Goal: Transaction & Acquisition: Purchase product/service

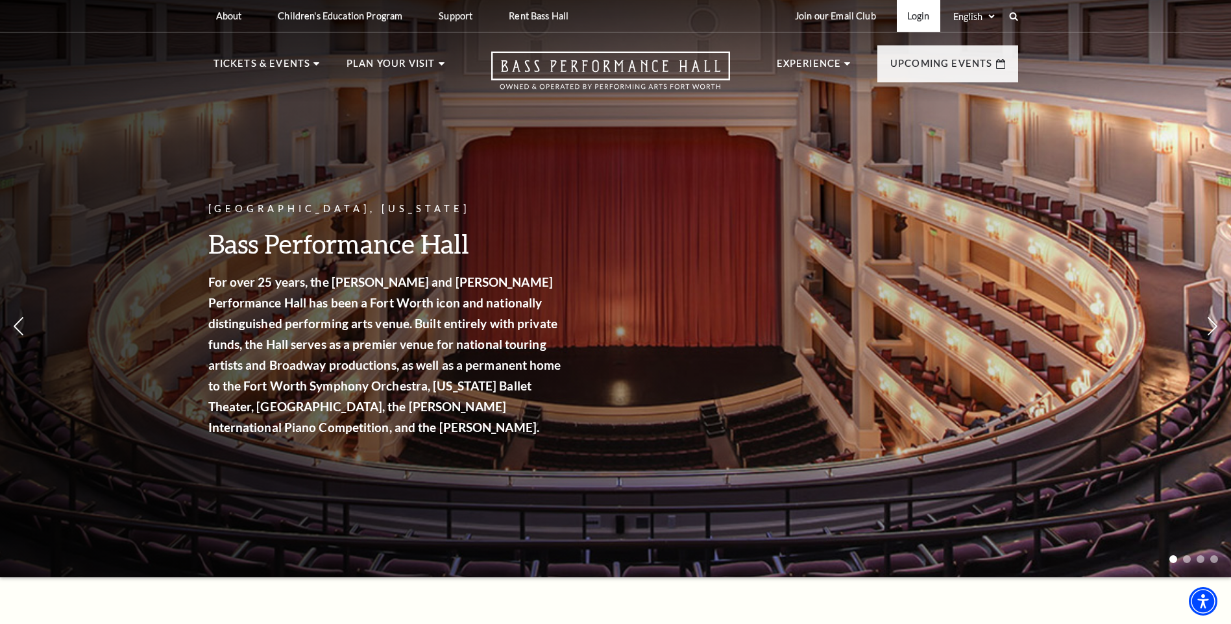
click at [922, 18] on link "Login" at bounding box center [918, 16] width 43 height 32
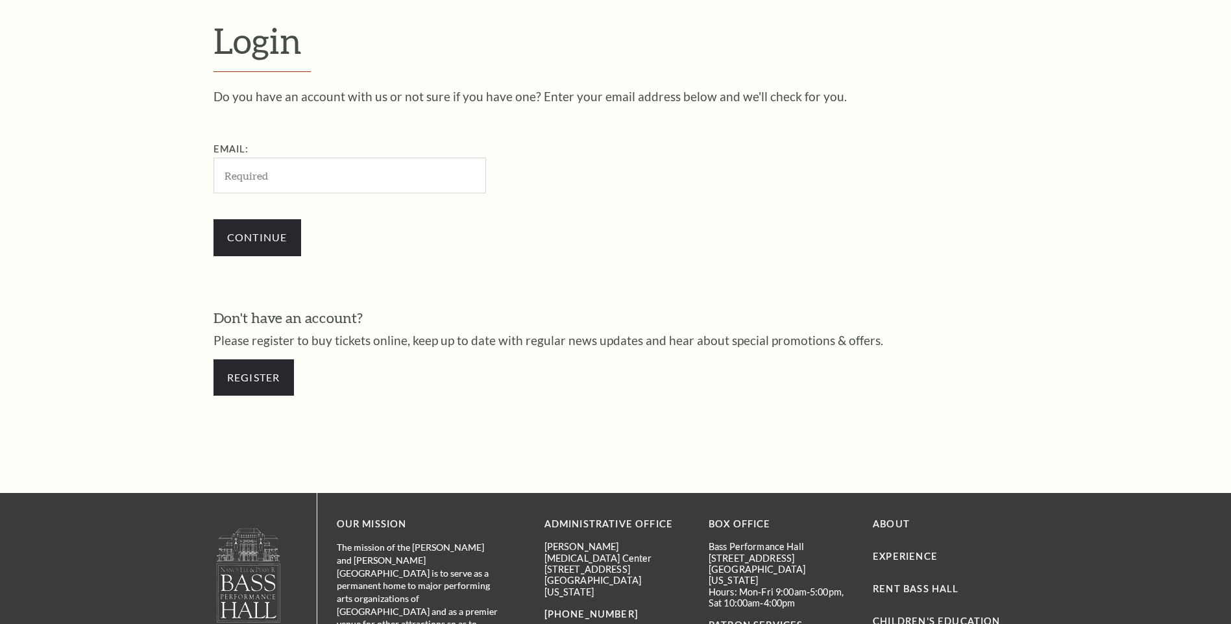
scroll to position [434, 0]
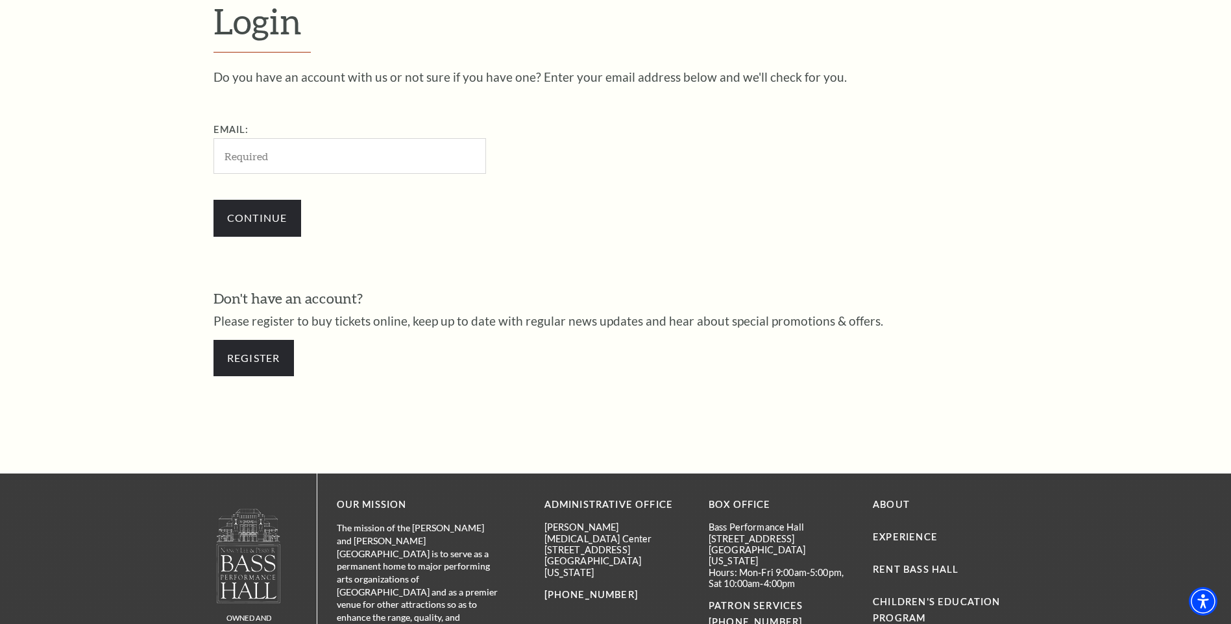
click at [334, 164] on input "Email:" at bounding box center [350, 156] width 273 height 36
type input "xrayamanda@yahoo.com"
click at [265, 215] on input "Continue" at bounding box center [258, 218] width 88 height 36
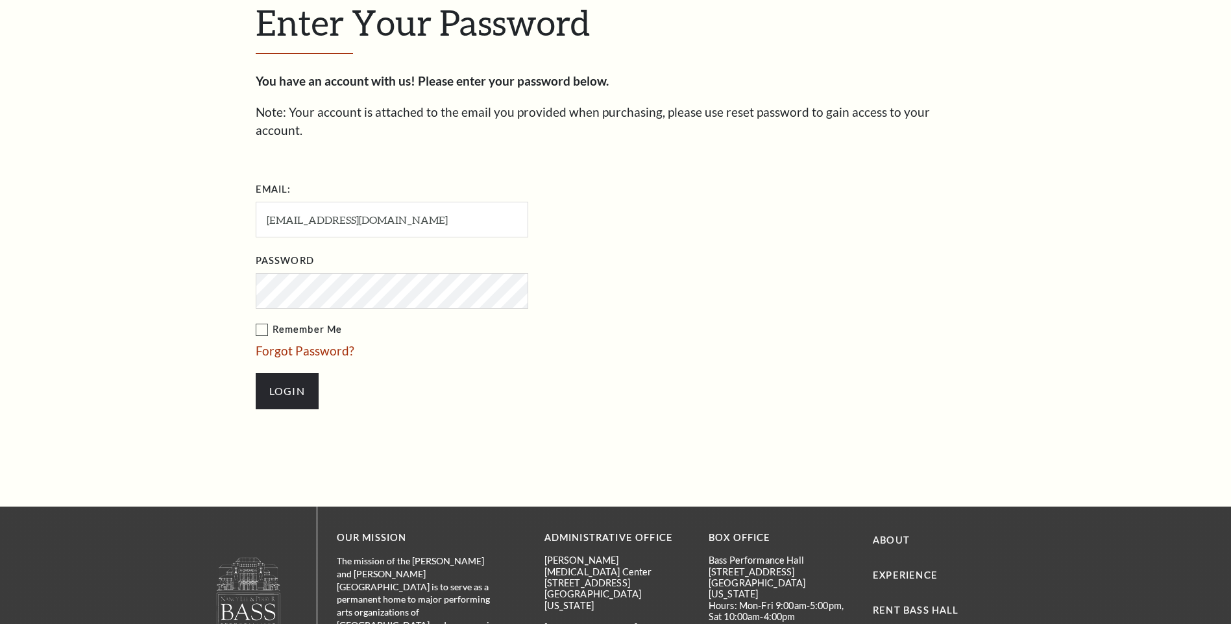
scroll to position [446, 0]
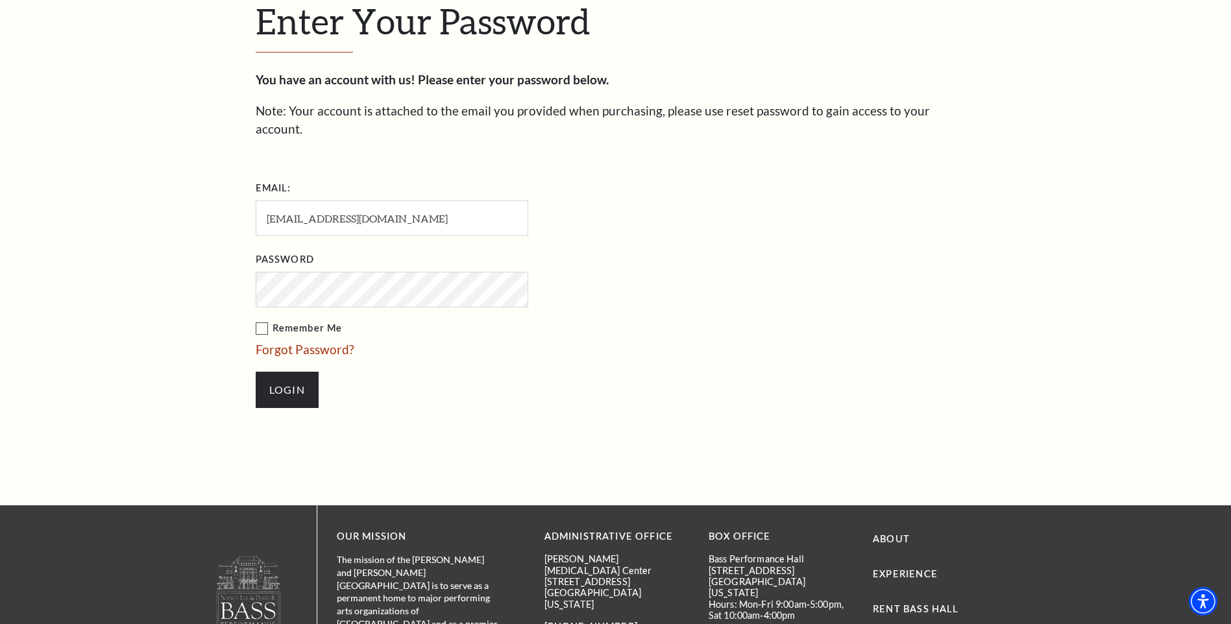
click at [256, 372] on input "Login" at bounding box center [287, 390] width 63 height 36
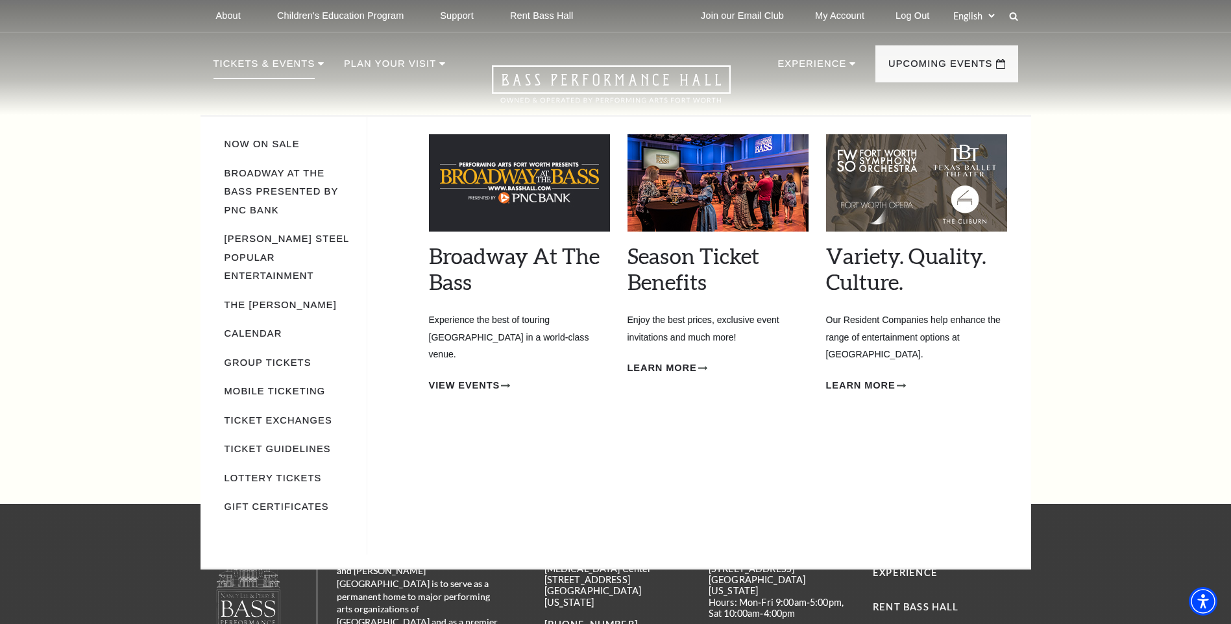
click at [318, 64] on icon at bounding box center [321, 63] width 6 height 3
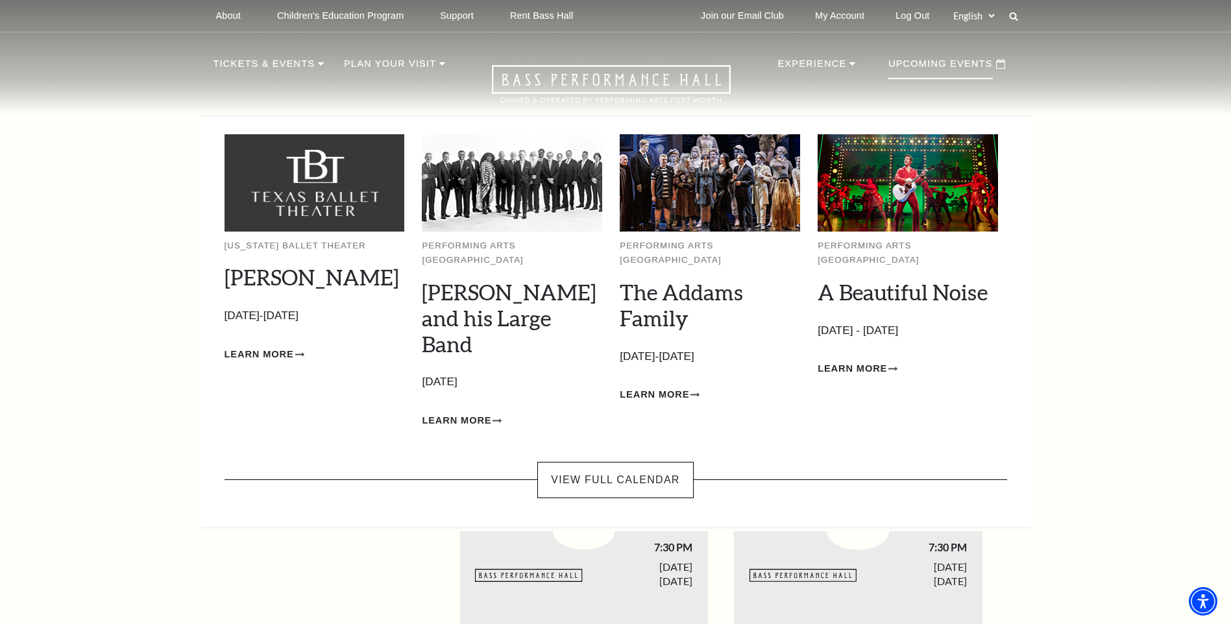
click at [955, 71] on p "Upcoming Events" at bounding box center [940, 67] width 104 height 23
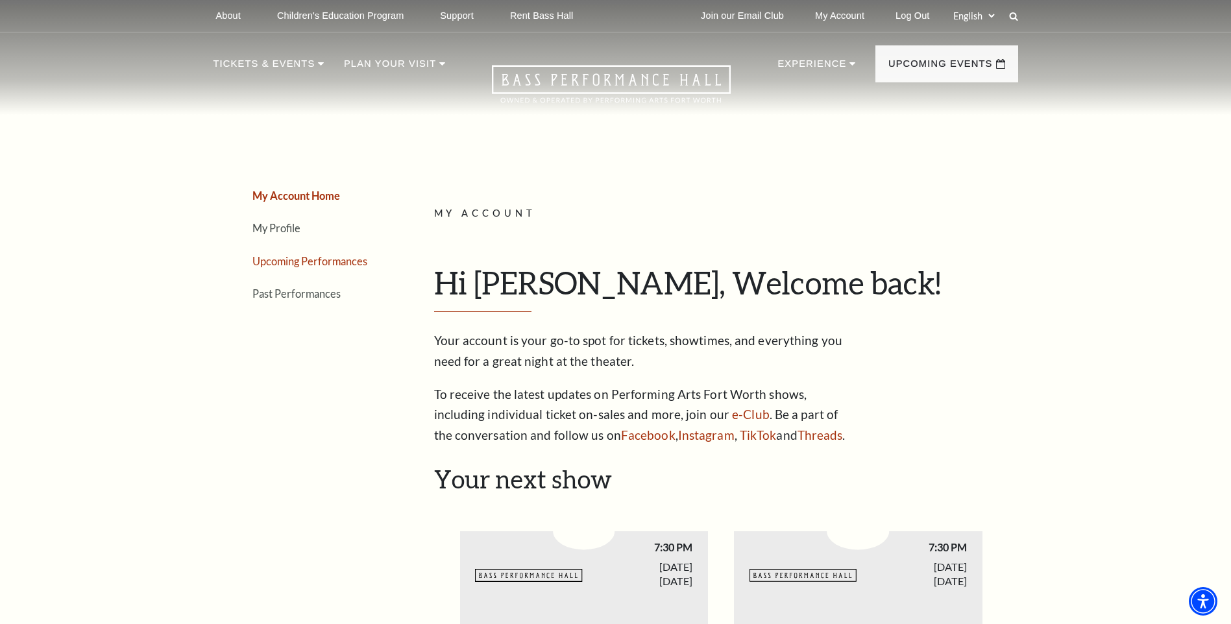
click at [286, 261] on link "Upcoming Performances" at bounding box center [309, 261] width 115 height 12
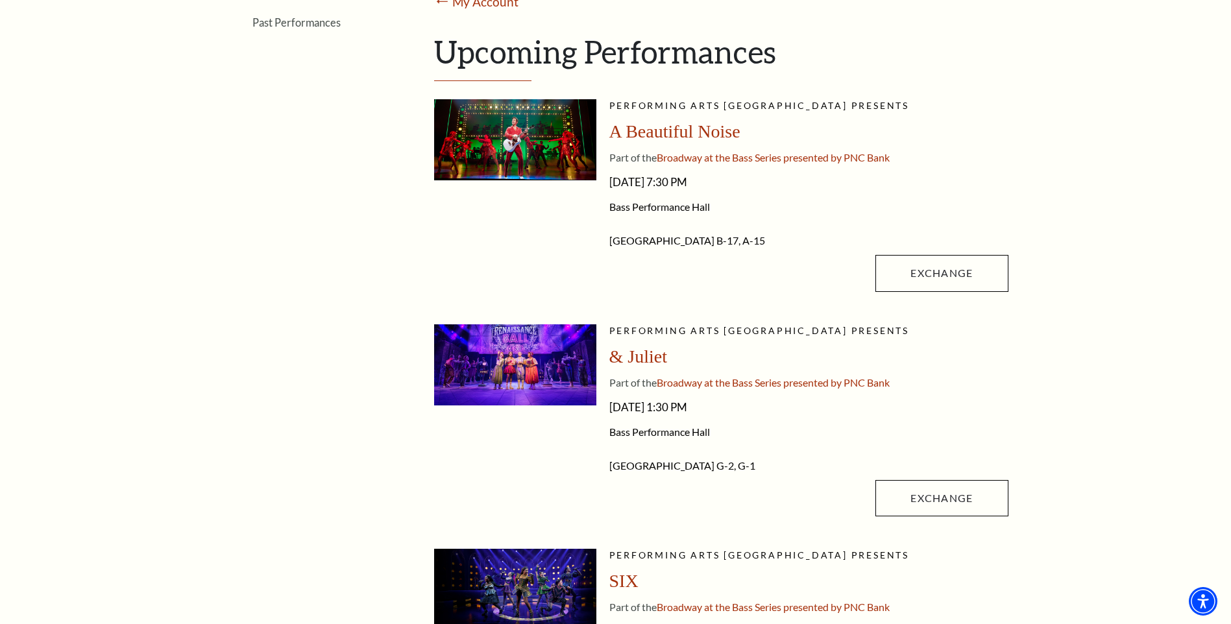
scroll to position [324, 0]
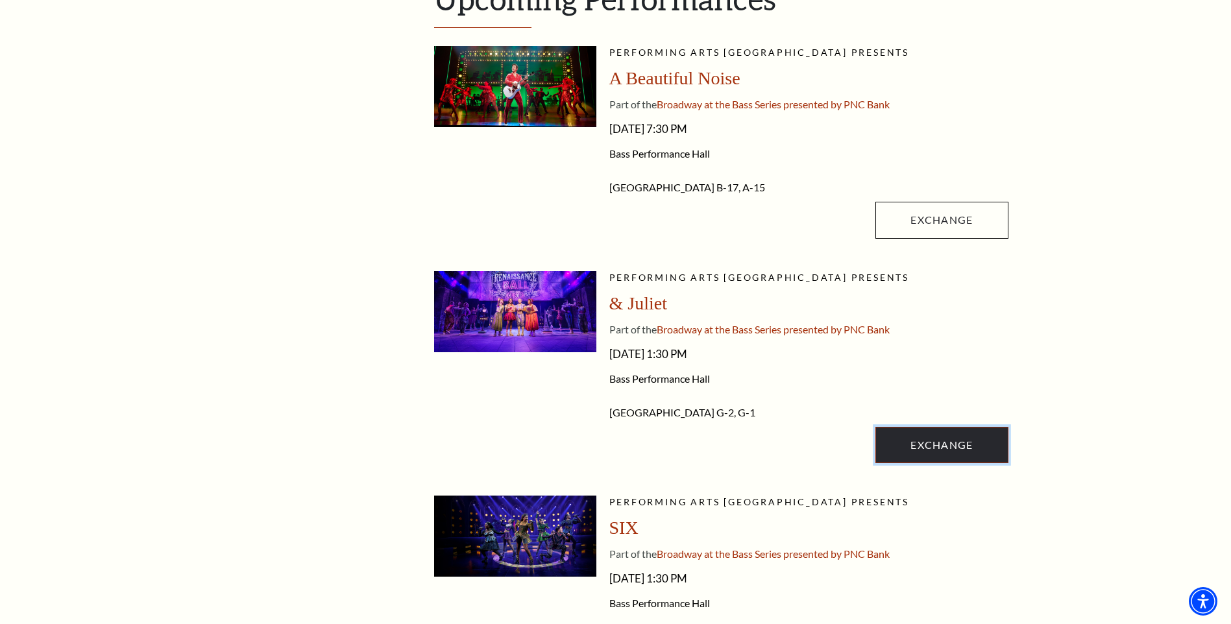
click at [949, 448] on link "Exchange" at bounding box center [941, 445] width 132 height 36
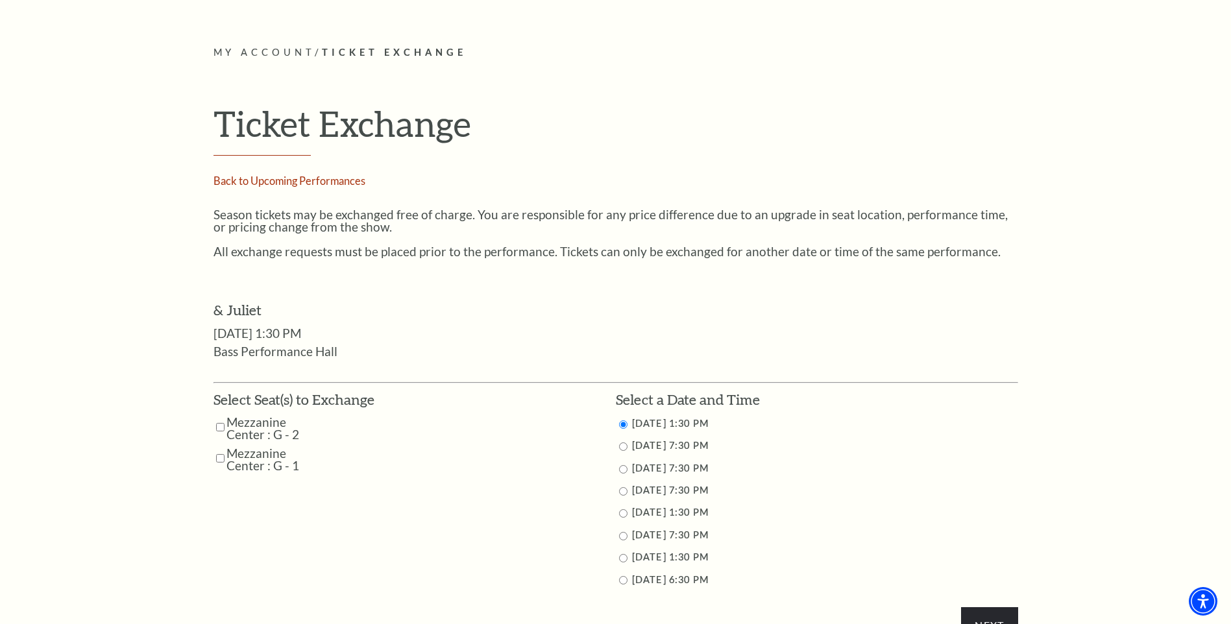
scroll to position [389, 0]
click at [222, 429] on input "Mezzanine Center : G - 2" at bounding box center [220, 426] width 8 height 23
checkbox input "true"
click at [216, 459] on input "Mezzanine Center : G - 1" at bounding box center [220, 457] width 8 height 23
checkbox input "true"
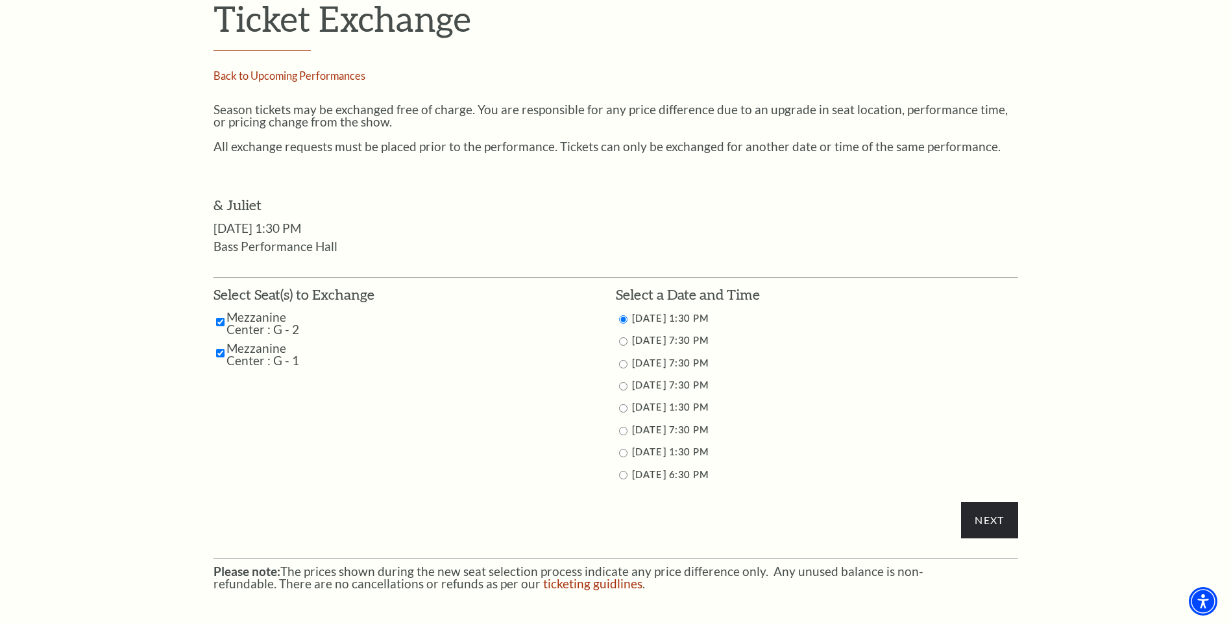
scroll to position [519, 0]
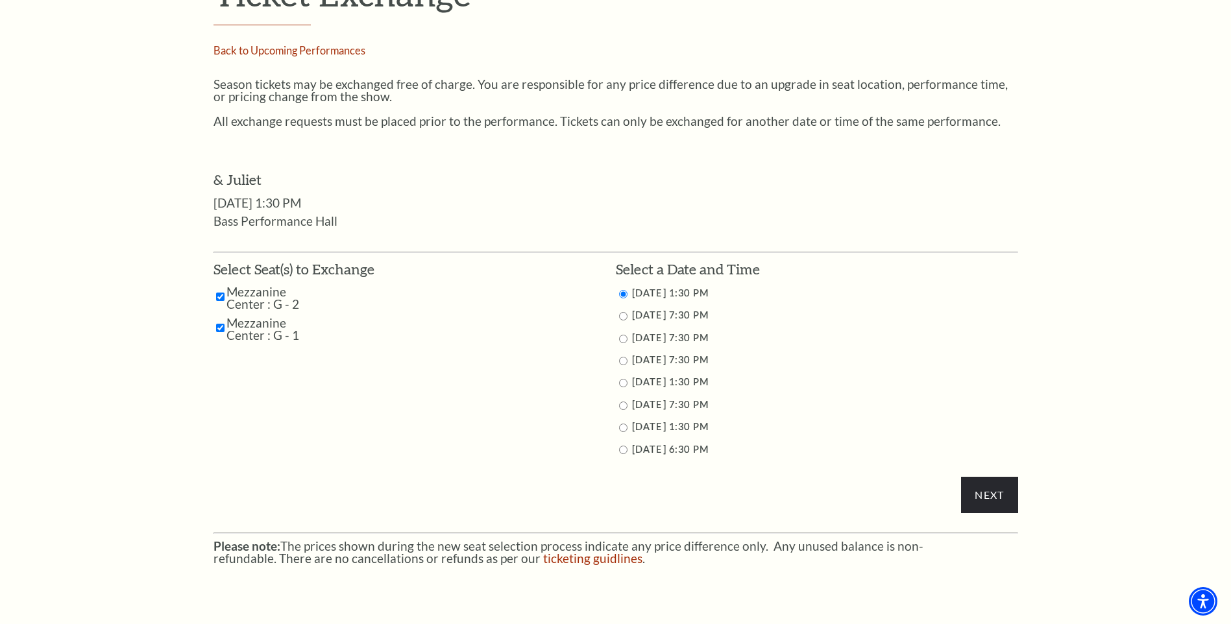
click at [622, 405] on input "11/15/2025 7:30 PM" at bounding box center [623, 406] width 8 height 8
radio input "true"
click at [985, 497] on input "Next" at bounding box center [989, 495] width 56 height 36
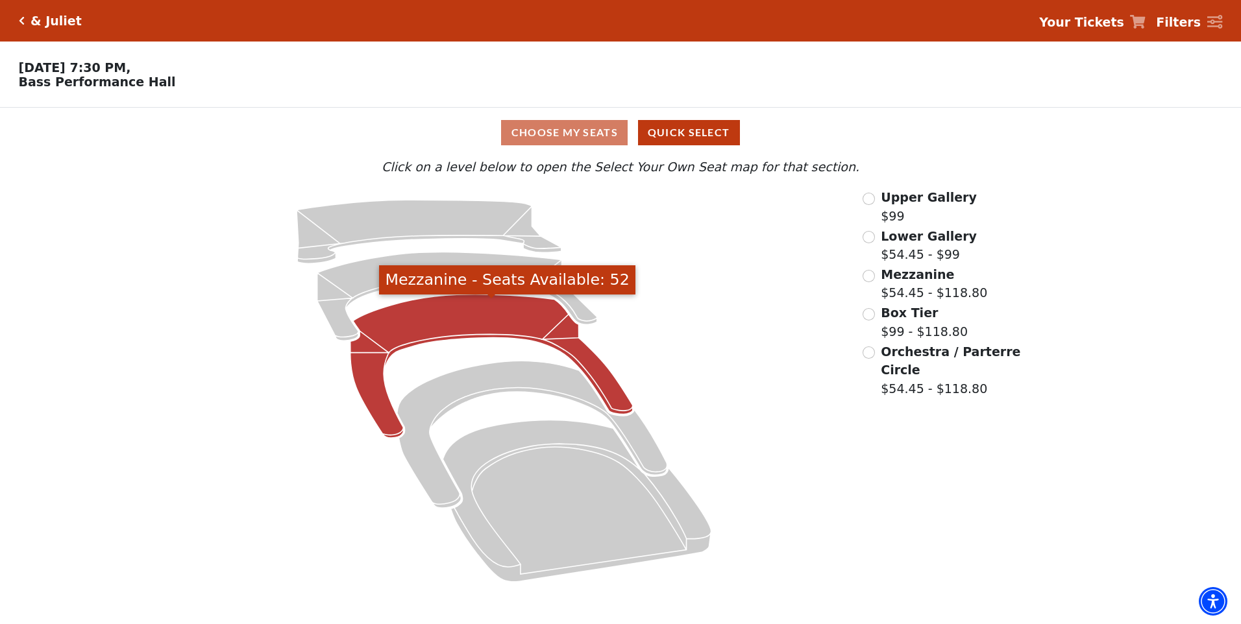
click at [443, 333] on icon "Mezzanine - Seats Available: 52" at bounding box center [491, 367] width 282 height 144
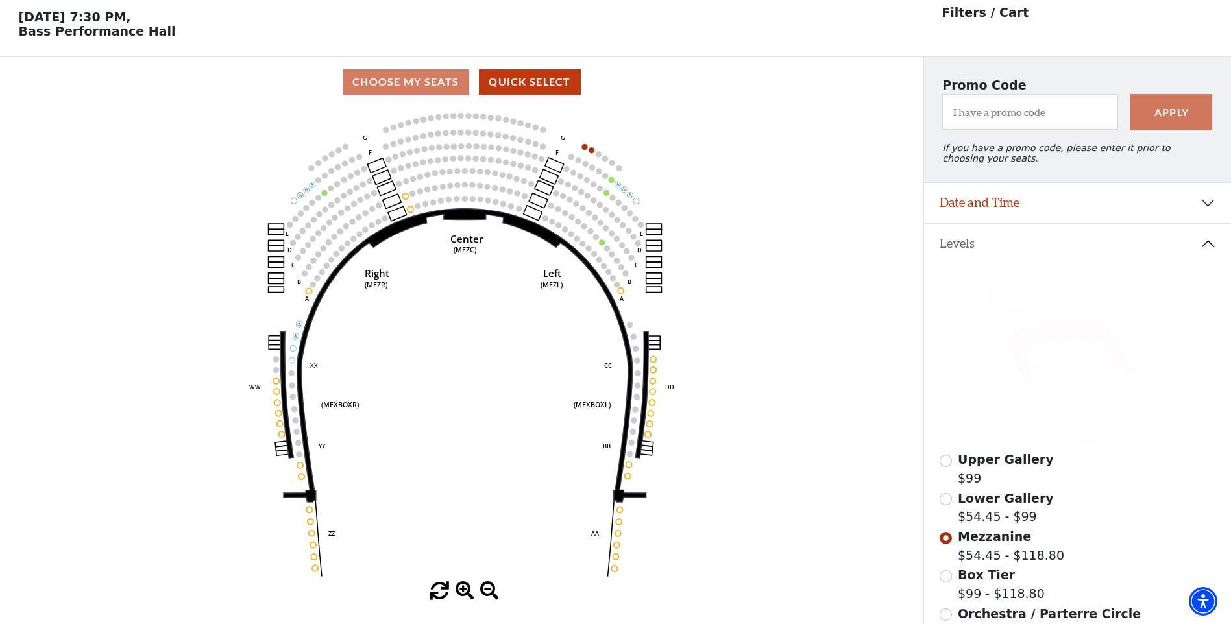
scroll to position [60, 0]
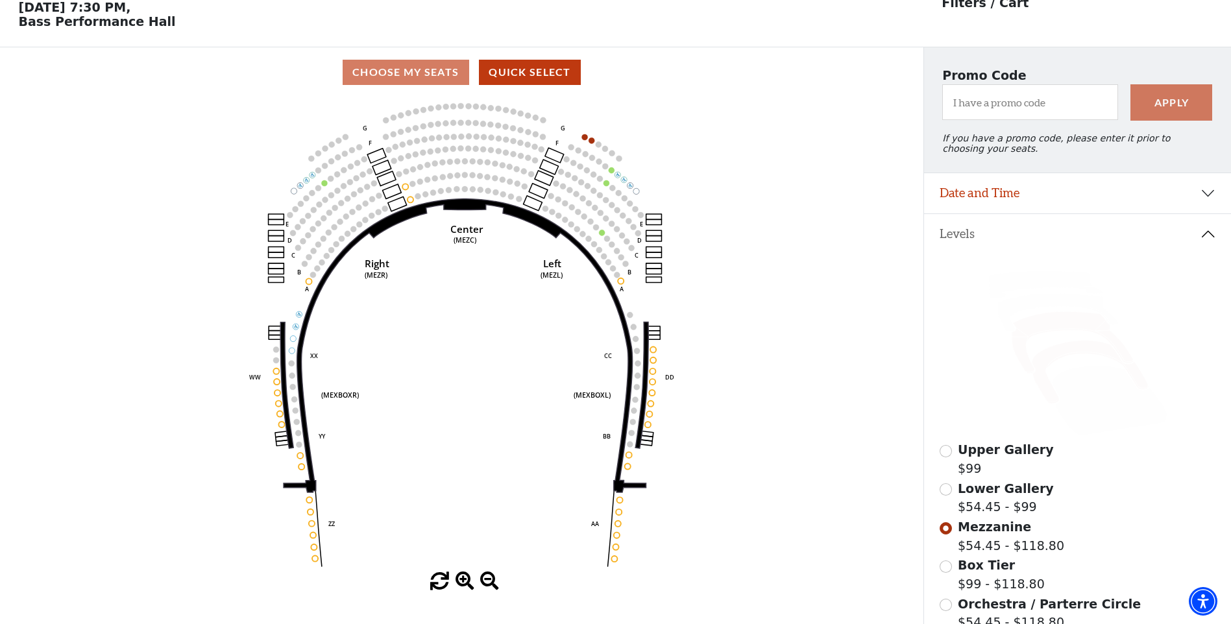
click at [1070, 361] on icon at bounding box center [1090, 373] width 116 height 64
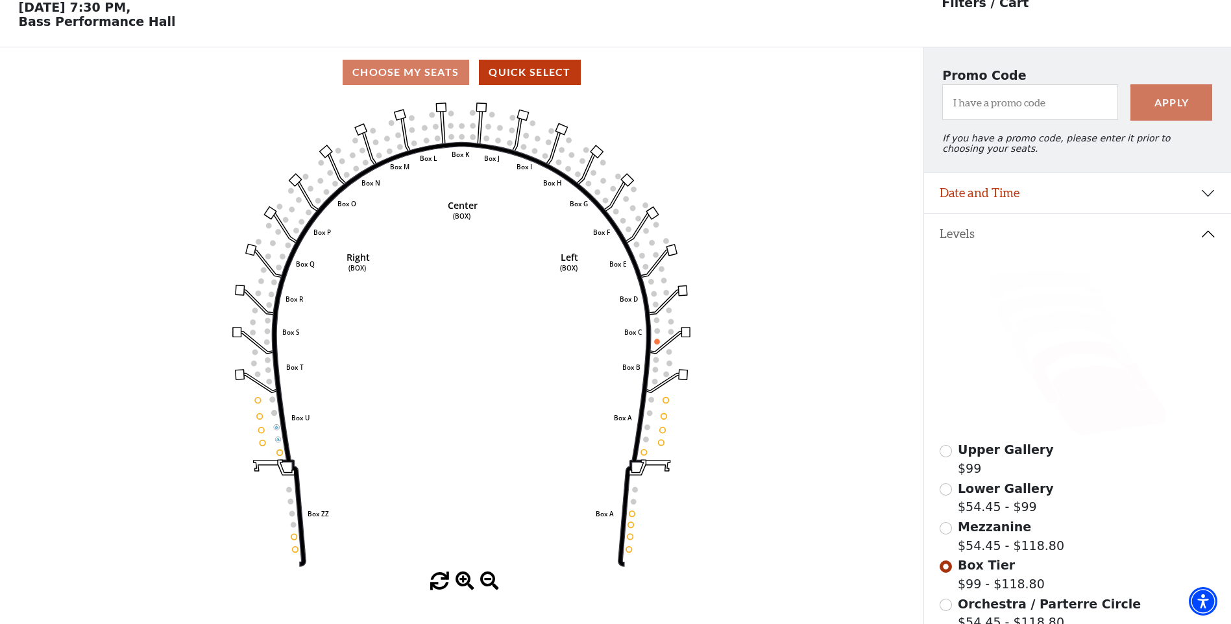
click at [1074, 387] on icon at bounding box center [1109, 400] width 116 height 69
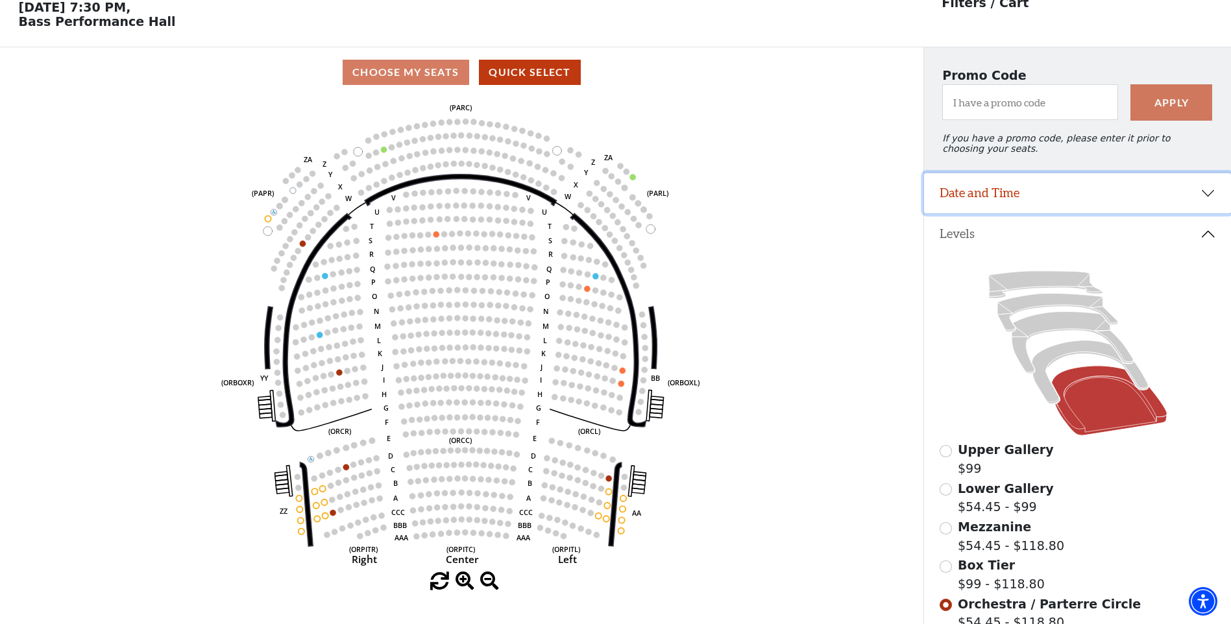
click at [1206, 200] on button "Date and Time" at bounding box center [1077, 193] width 307 height 40
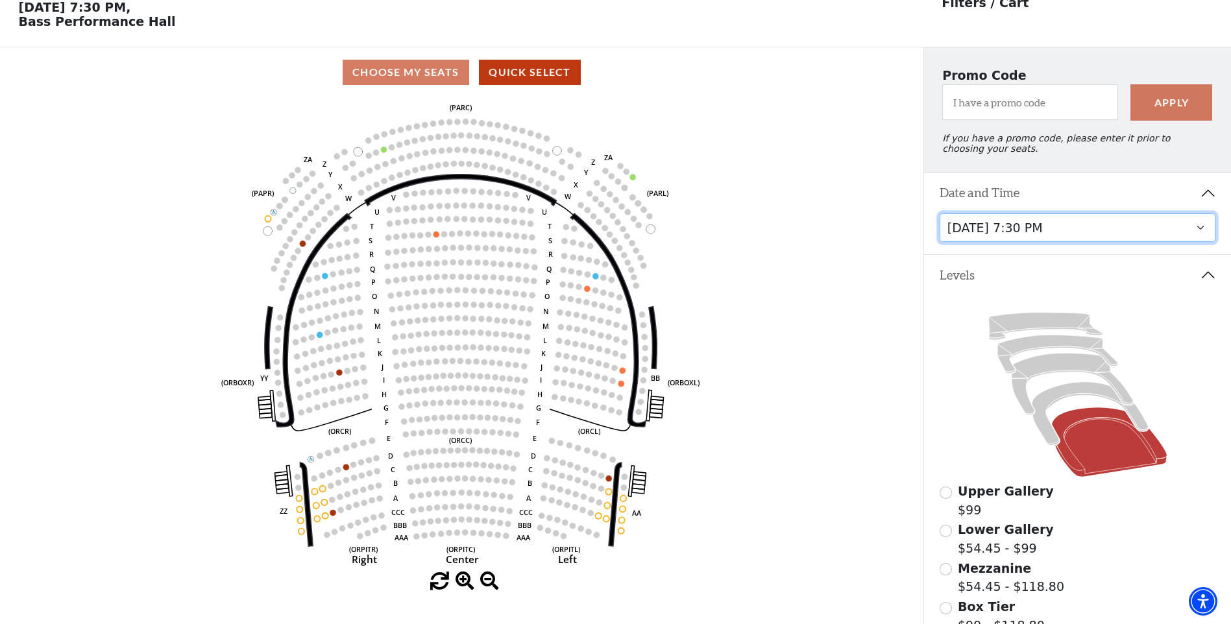
click at [1200, 236] on select "Thursday, November 13 at 1:30 PM Wednesday, November 12 at 7:30 PM Thursday, No…" at bounding box center [1078, 228] width 276 height 29
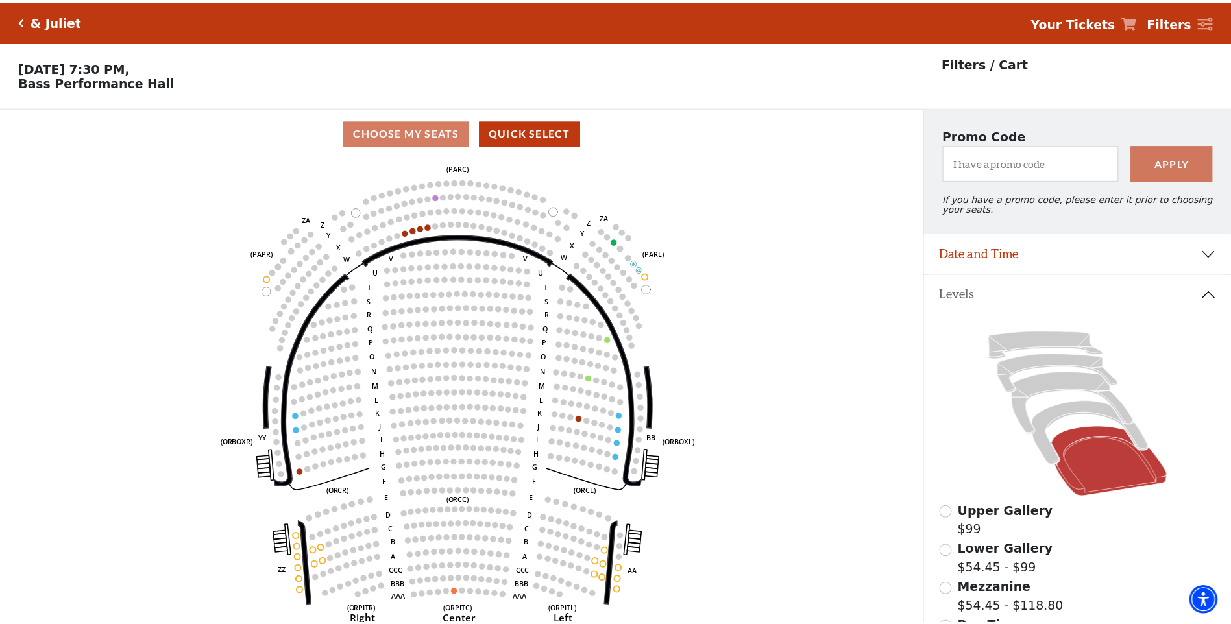
scroll to position [60, 0]
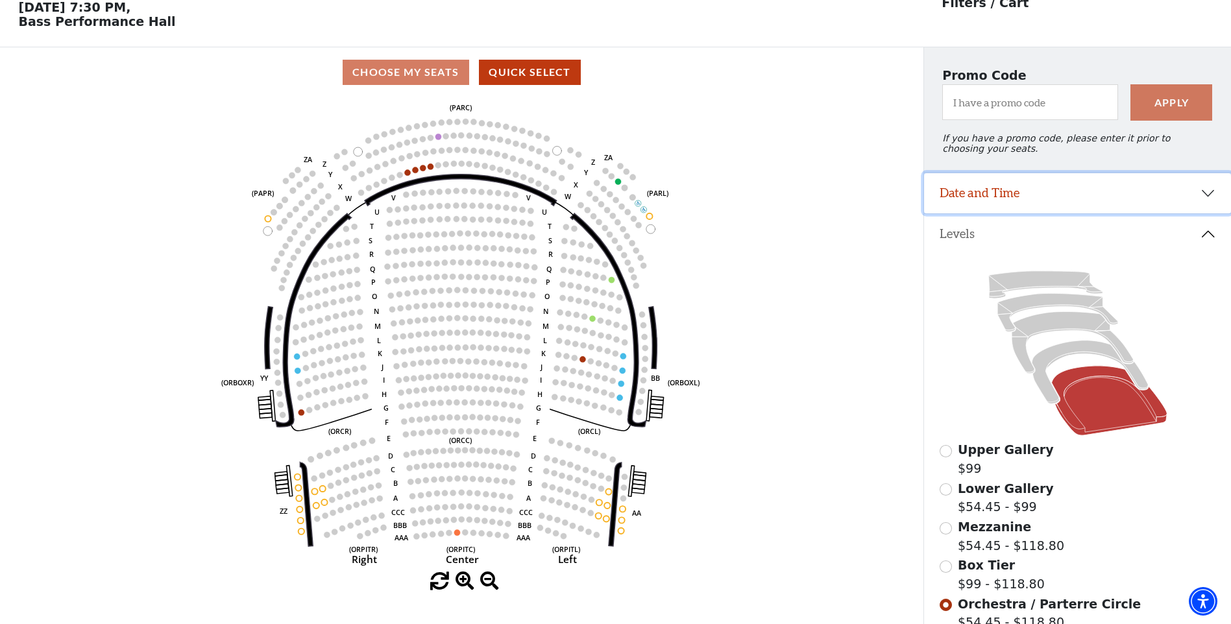
click at [1212, 206] on button "Date and Time" at bounding box center [1077, 193] width 307 height 40
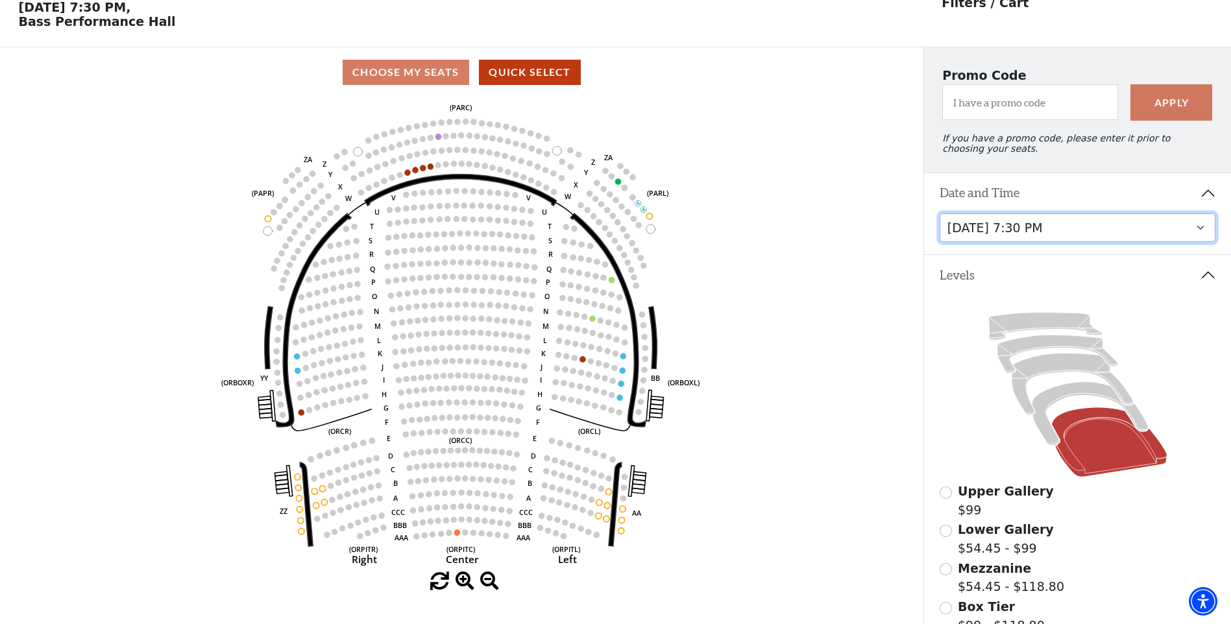
click at [1197, 234] on select "Thursday, November 13 at 1:30 PM Wednesday, November 12 at 7:30 PM Thursday, No…" at bounding box center [1078, 228] width 276 height 29
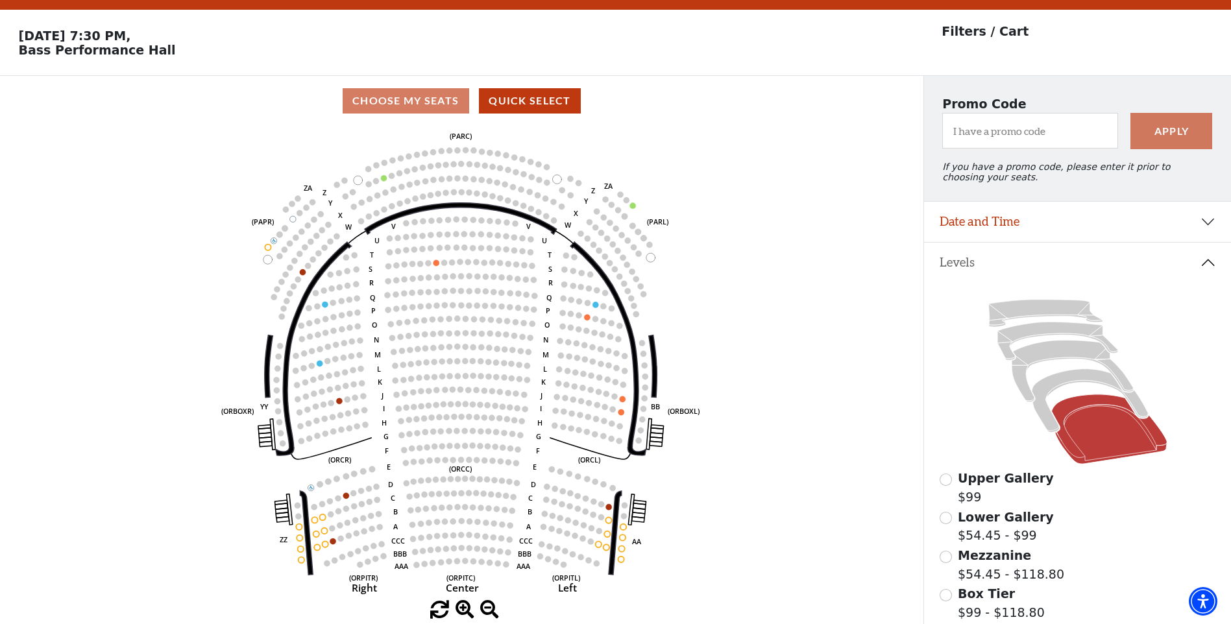
scroll to position [60, 0]
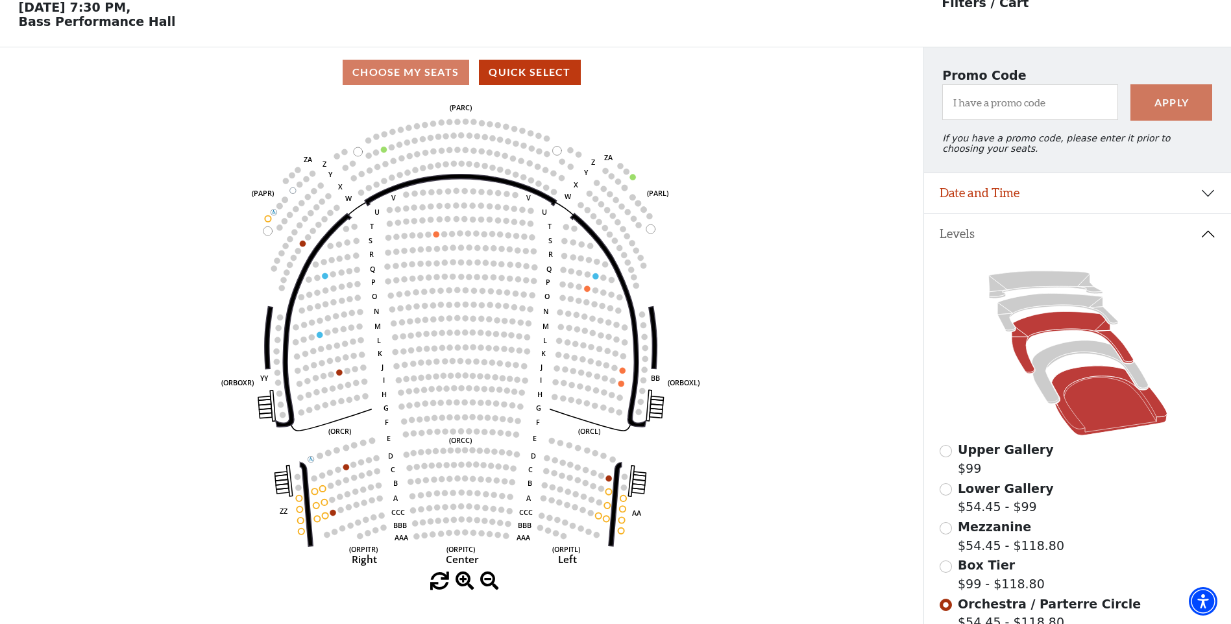
click at [1066, 334] on icon at bounding box center [1072, 343] width 121 height 62
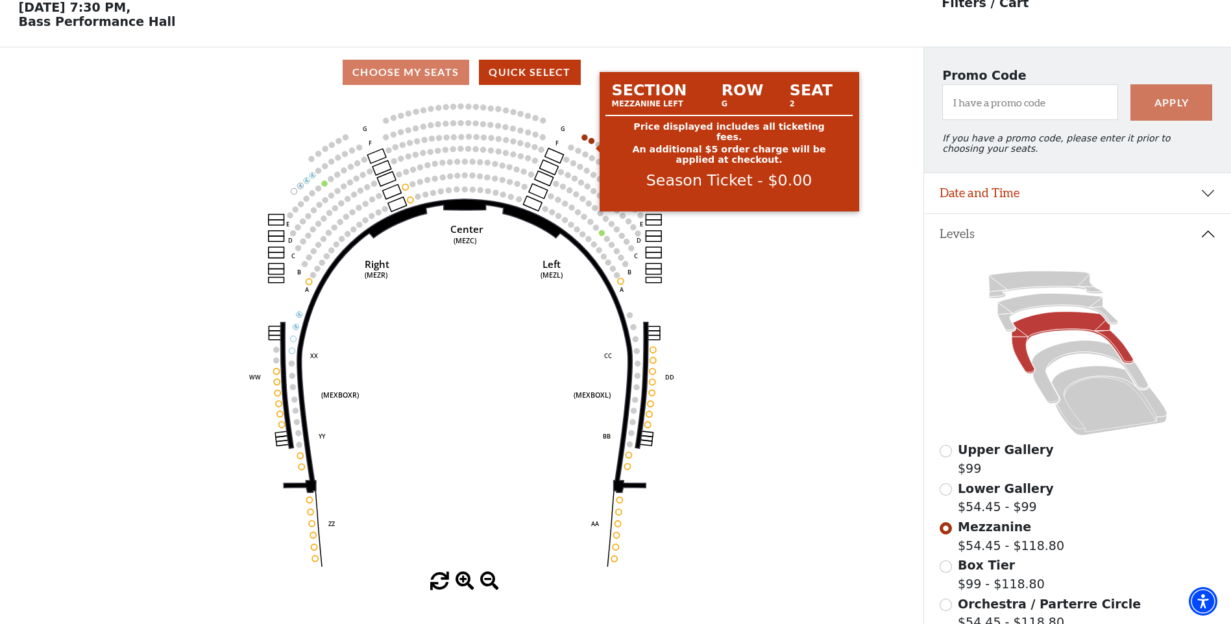
click at [591, 143] on circle at bounding box center [592, 141] width 6 height 6
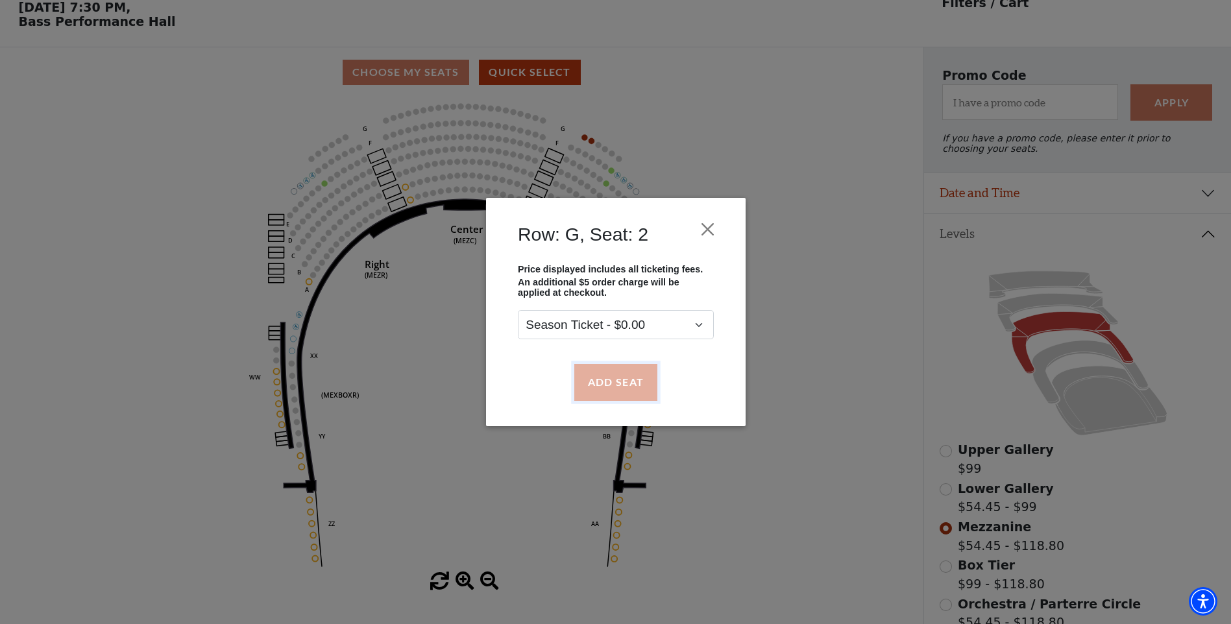
click at [630, 379] on button "Add Seat" at bounding box center [615, 382] width 83 height 36
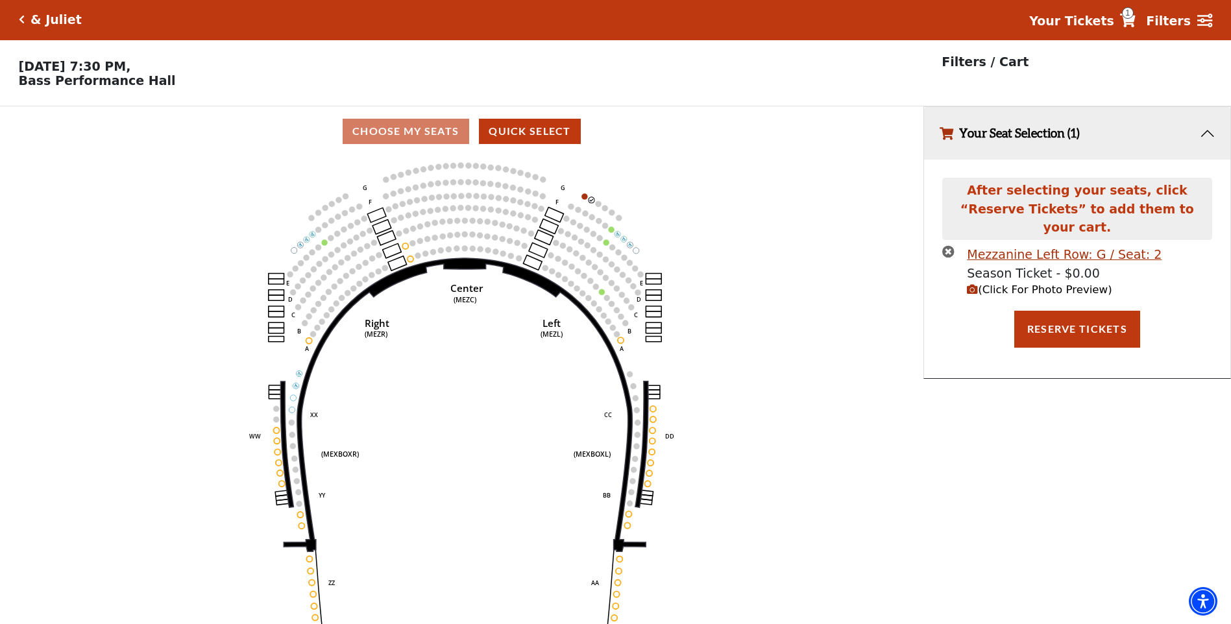
scroll to position [0, 0]
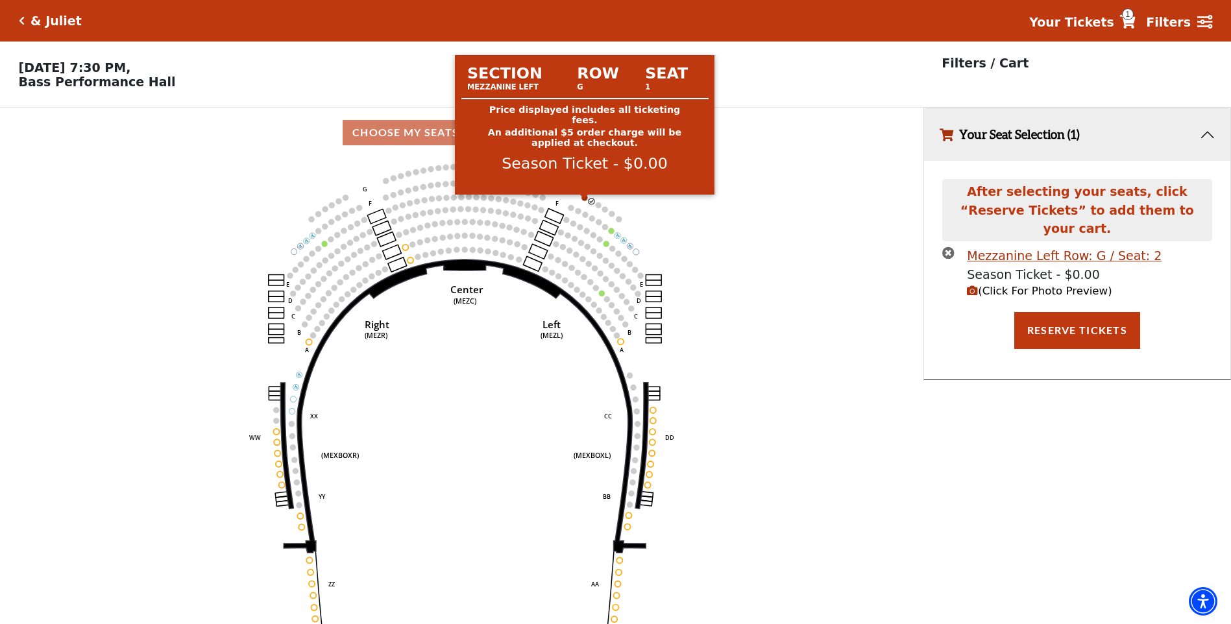
click at [585, 201] on circle at bounding box center [584, 198] width 6 height 6
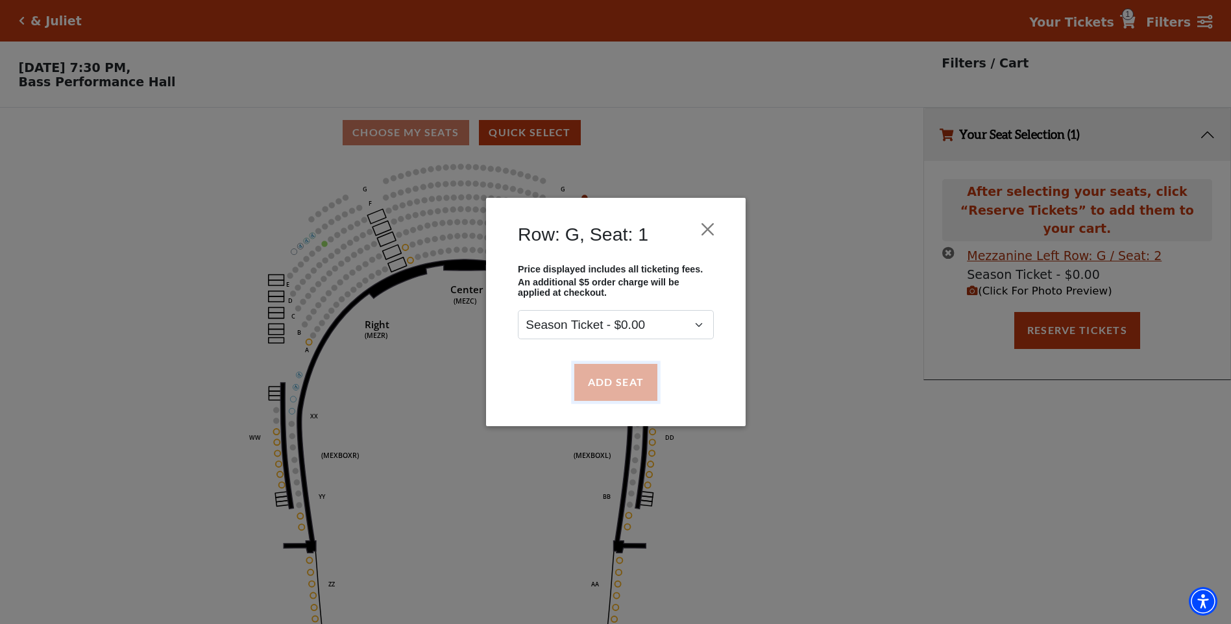
click at [620, 383] on button "Add Seat" at bounding box center [615, 382] width 83 height 36
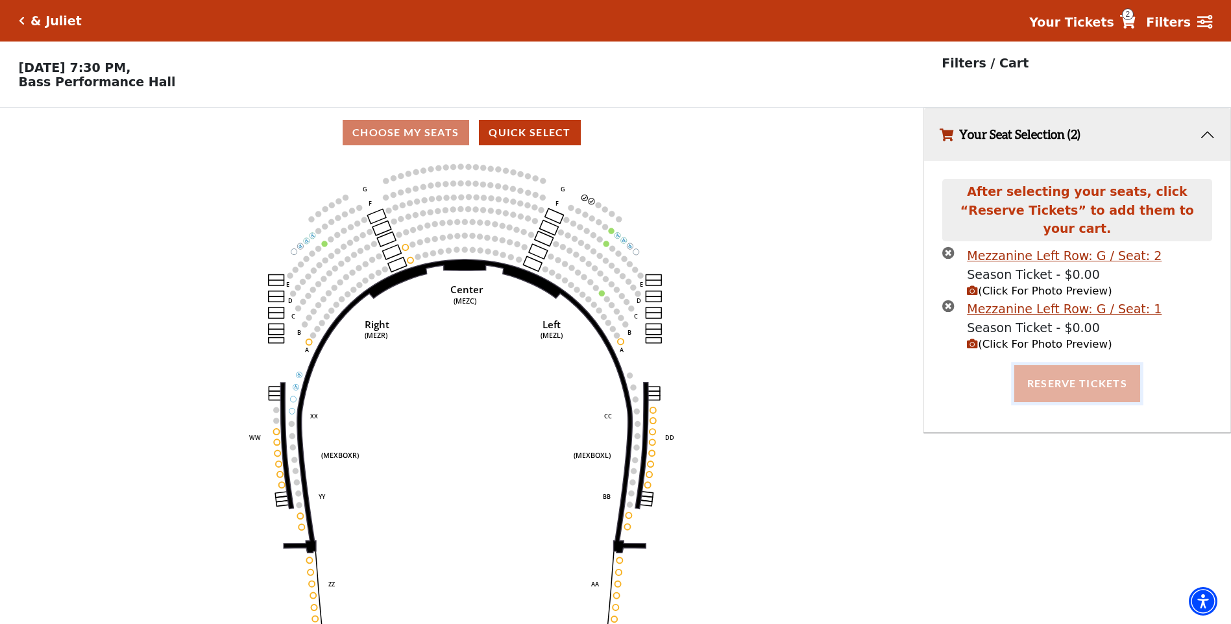
click at [1082, 373] on button "Reserve Tickets" at bounding box center [1077, 383] width 126 height 36
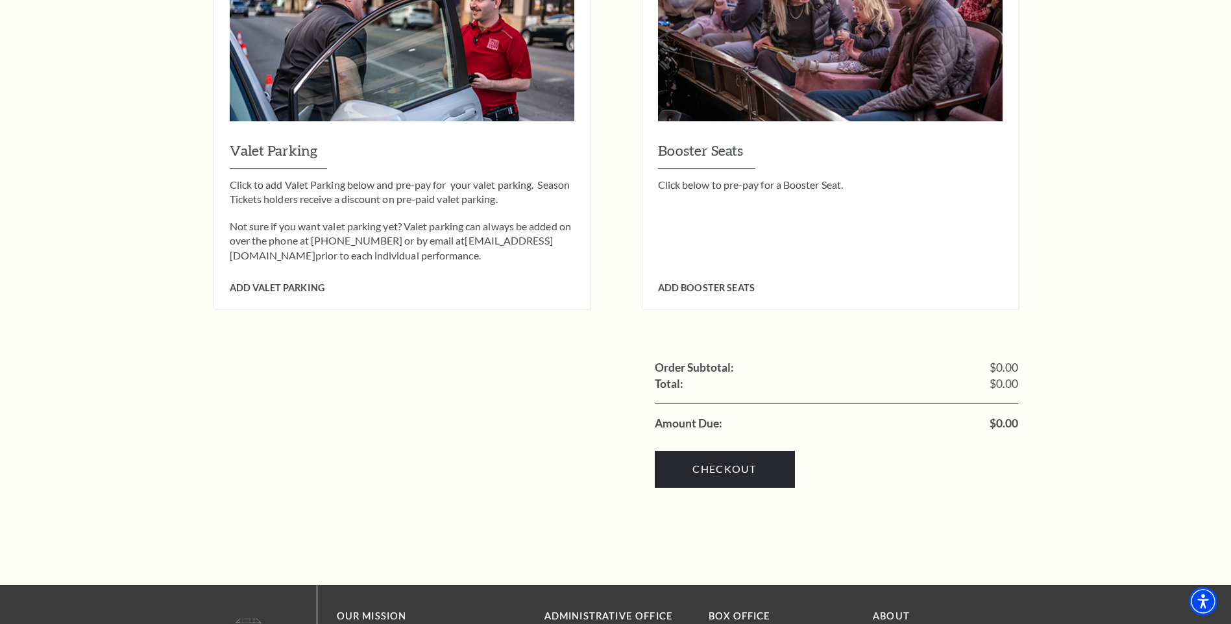
scroll to position [1233, 0]
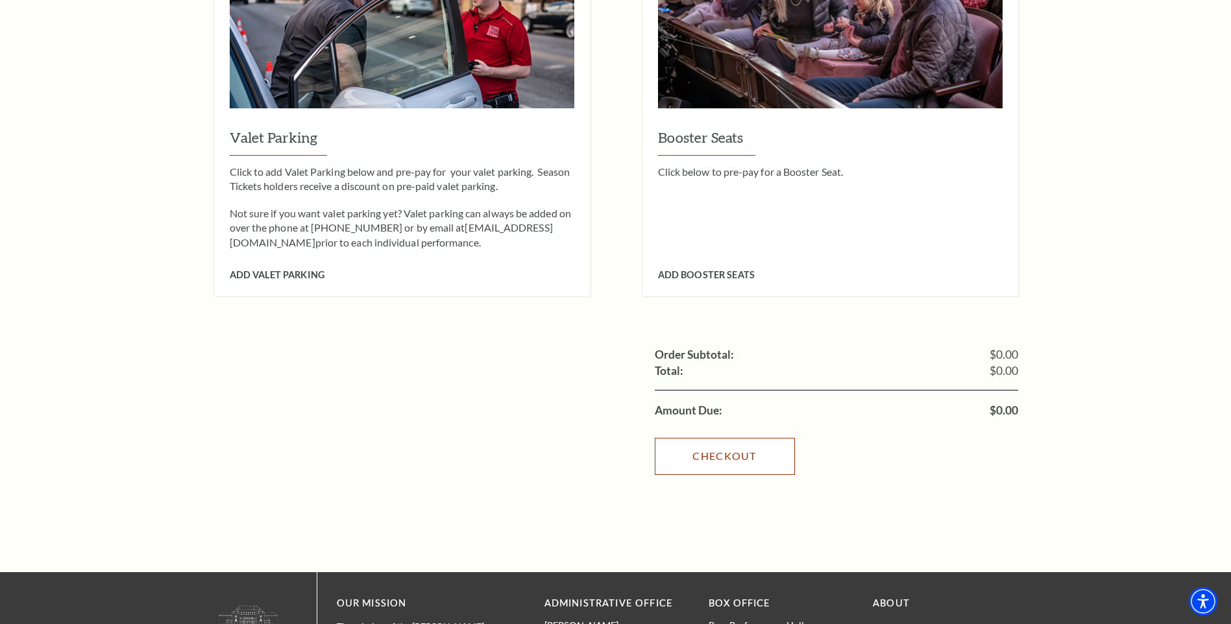
click at [748, 438] on link "Checkout" at bounding box center [725, 456] width 140 height 36
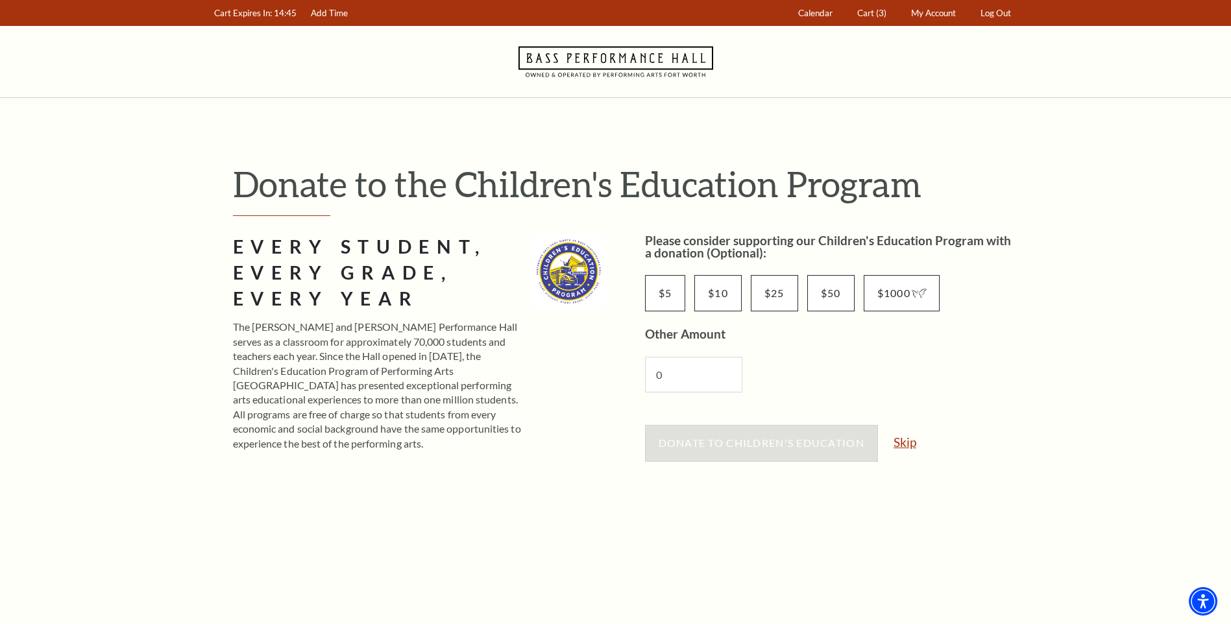
click at [908, 443] on link "Skip" at bounding box center [905, 442] width 23 height 12
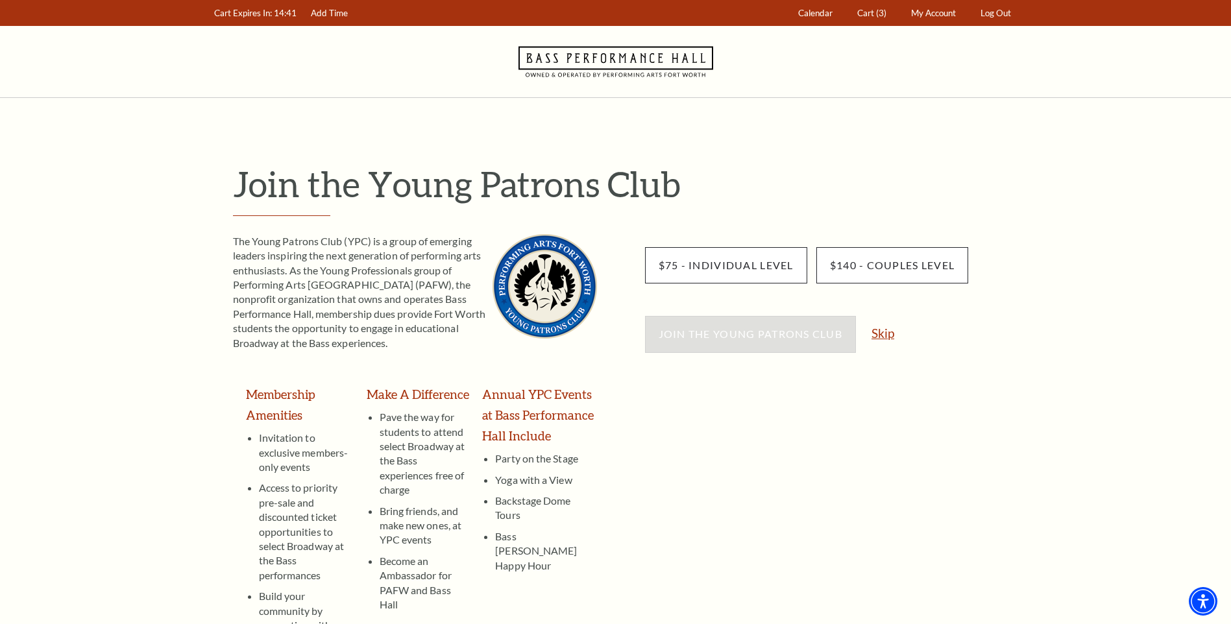
click at [885, 332] on link "Skip" at bounding box center [883, 333] width 23 height 12
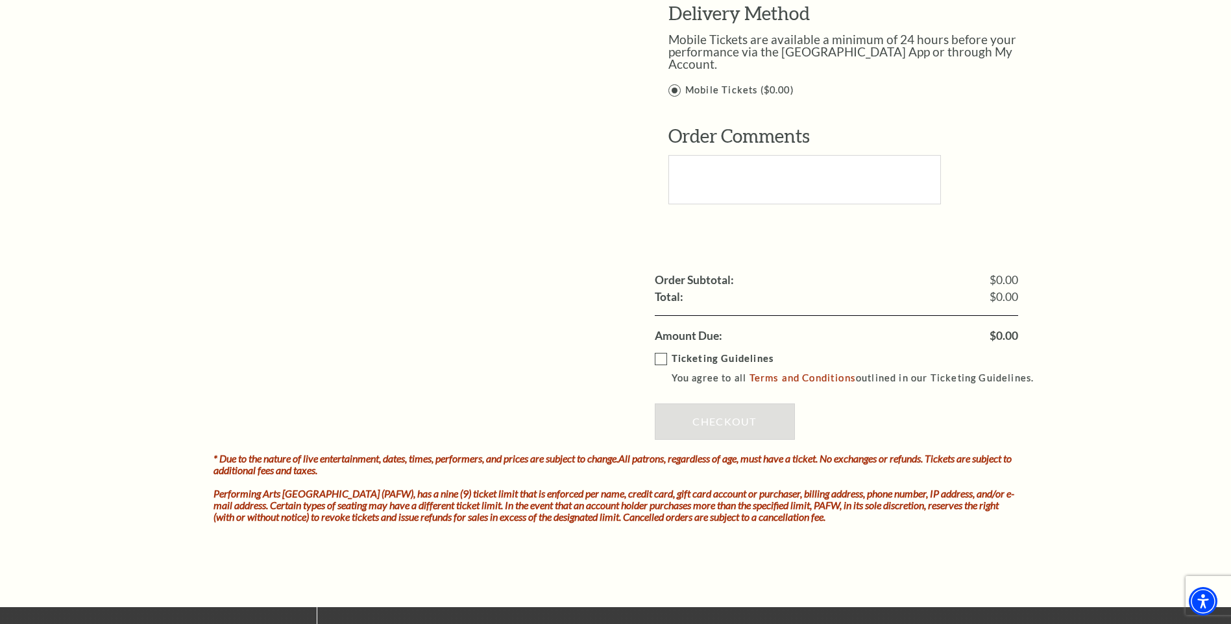
scroll to position [1103, 0]
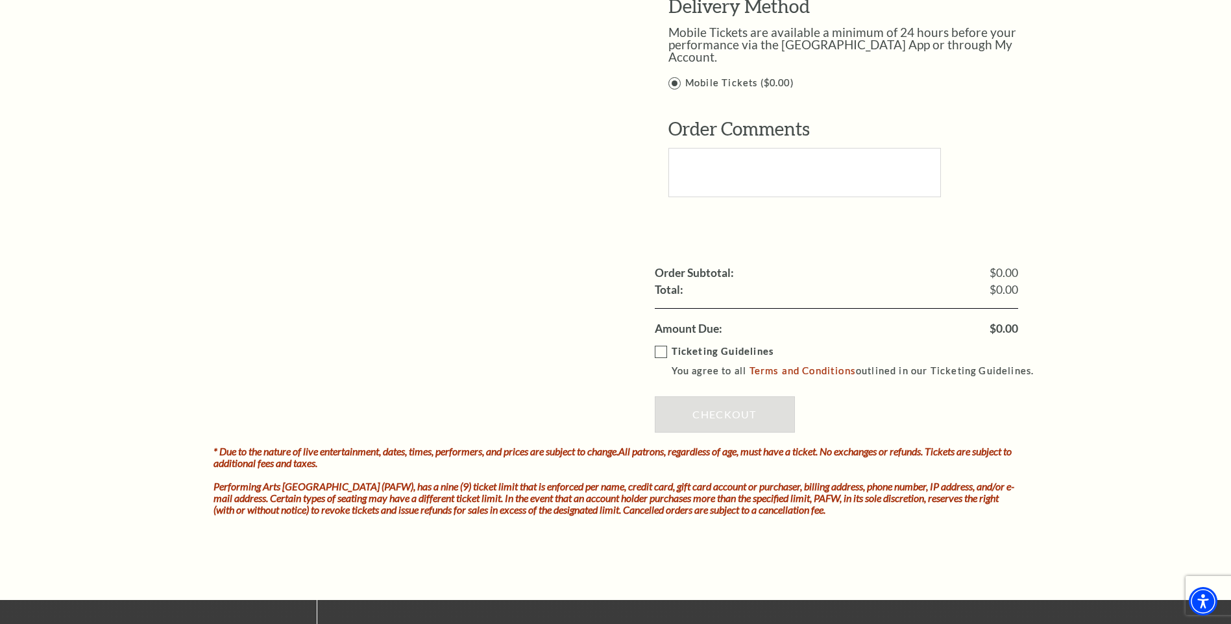
click at [659, 344] on label "Ticketing Guidelines You agree to all Terms and Conditions outlined in our Tick…" at bounding box center [850, 362] width 391 height 36
click at [0, 0] on input "Ticketing Guidelines You agree to all Terms and Conditions outlined in our Tick…" at bounding box center [0, 0] width 0 height 0
click at [734, 407] on link "Checkout" at bounding box center [725, 415] width 140 height 36
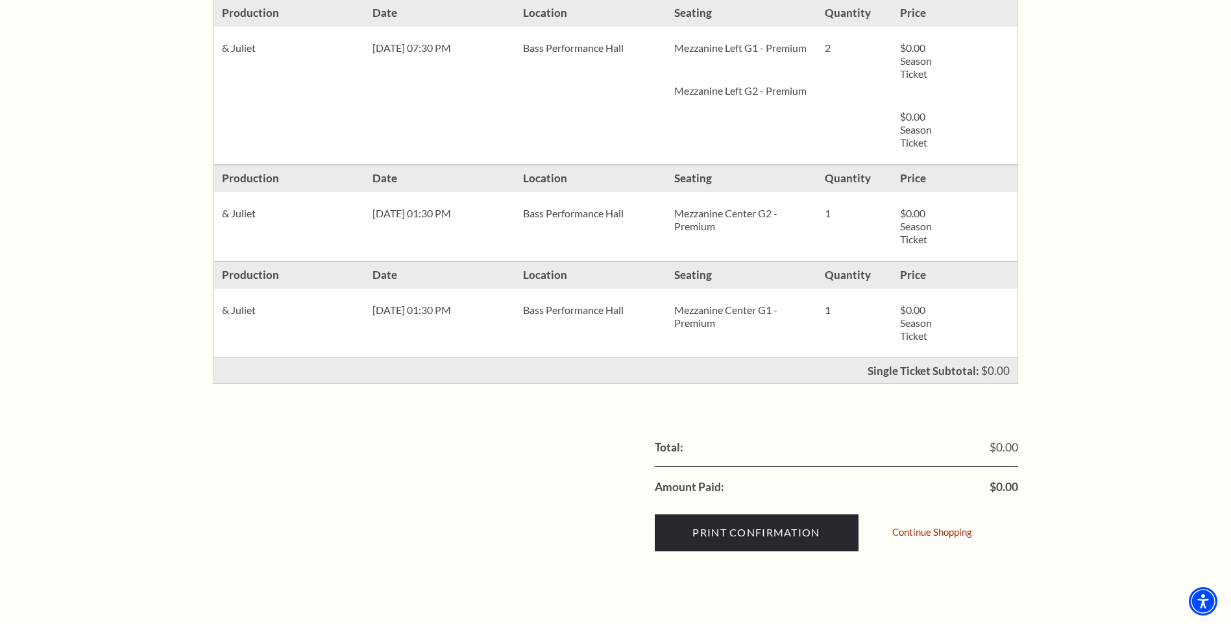
scroll to position [389, 0]
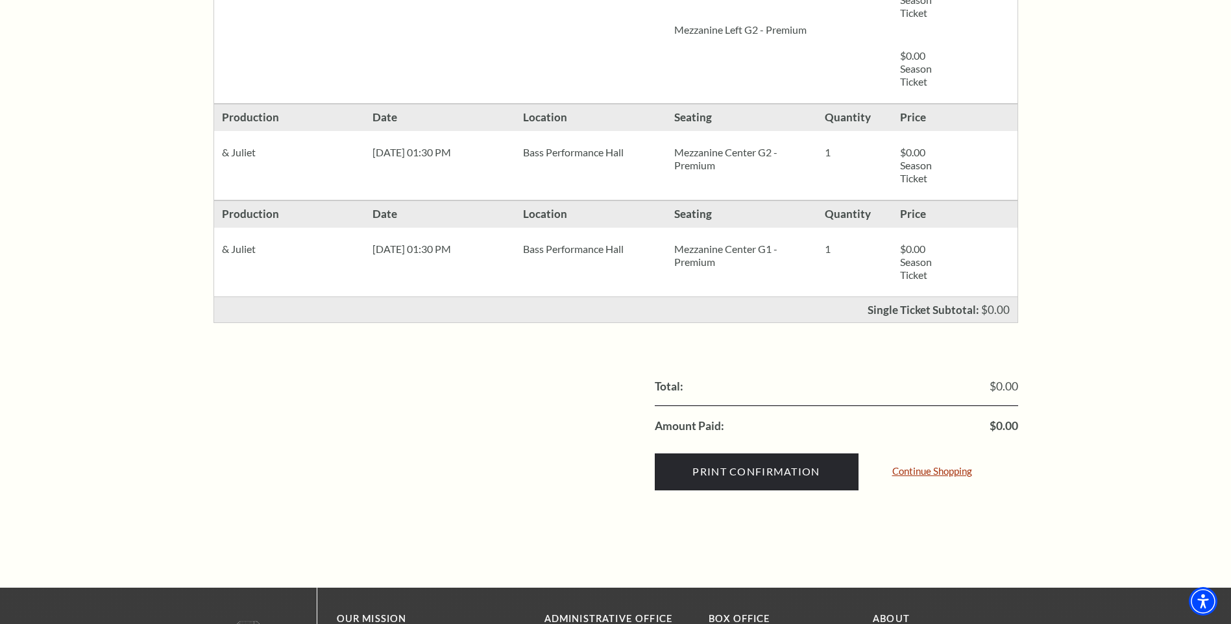
click at [957, 474] on link "Continue Shopping" at bounding box center [932, 472] width 80 height 10
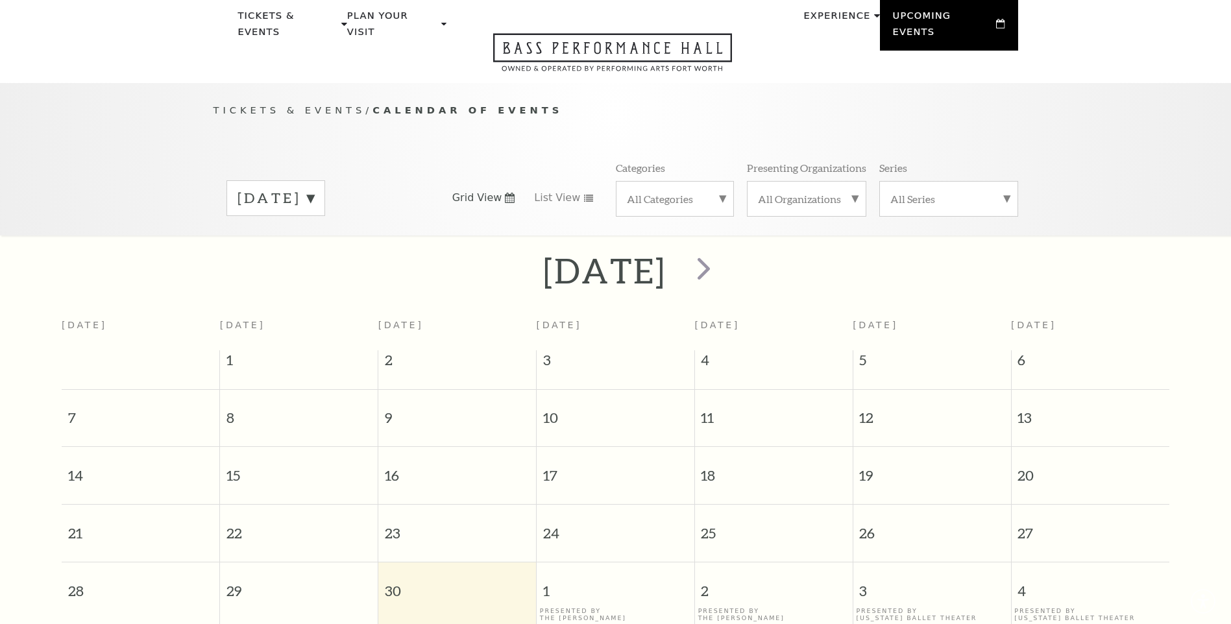
scroll to position [115, 0]
